Goal: Use online tool/utility

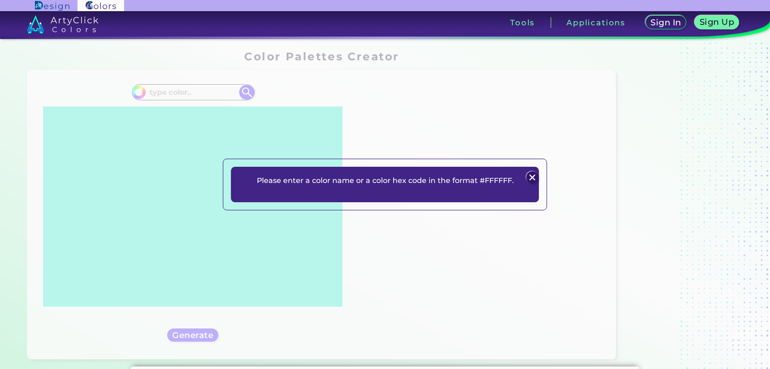
scroll to position [66, 0]
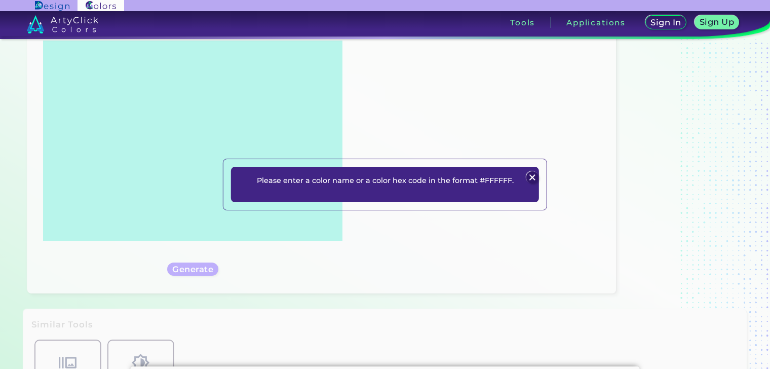
click at [536, 180] on img at bounding box center [532, 177] width 12 height 12
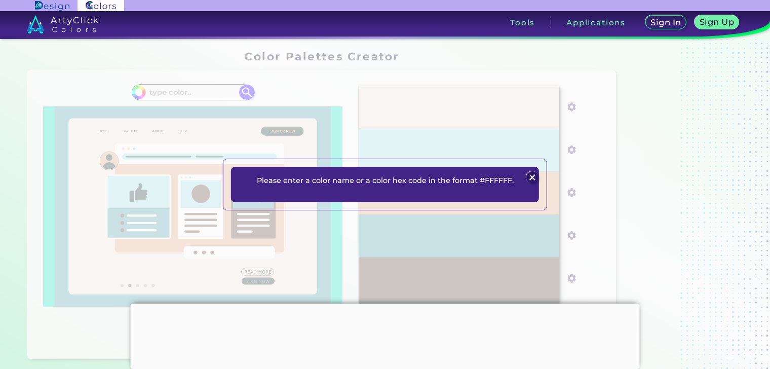
click at [532, 174] on img at bounding box center [532, 177] width 12 height 12
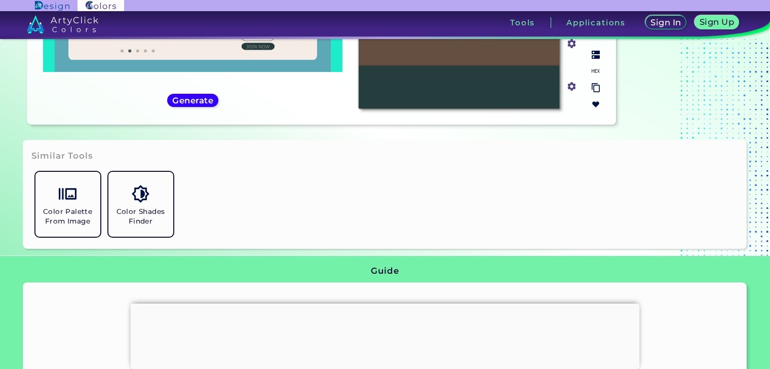
scroll to position [66, 0]
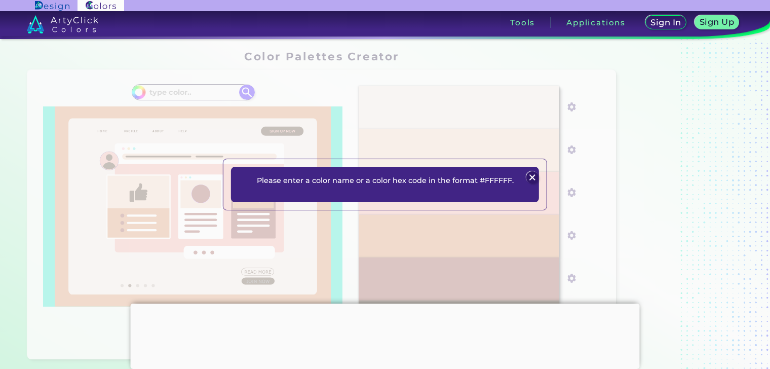
click at [250, 93] on div "Please enter a color name or a color hex code in the format #FFFFFF. Plans Sign…" at bounding box center [385, 184] width 770 height 369
